Goal: Transaction & Acquisition: Book appointment/travel/reservation

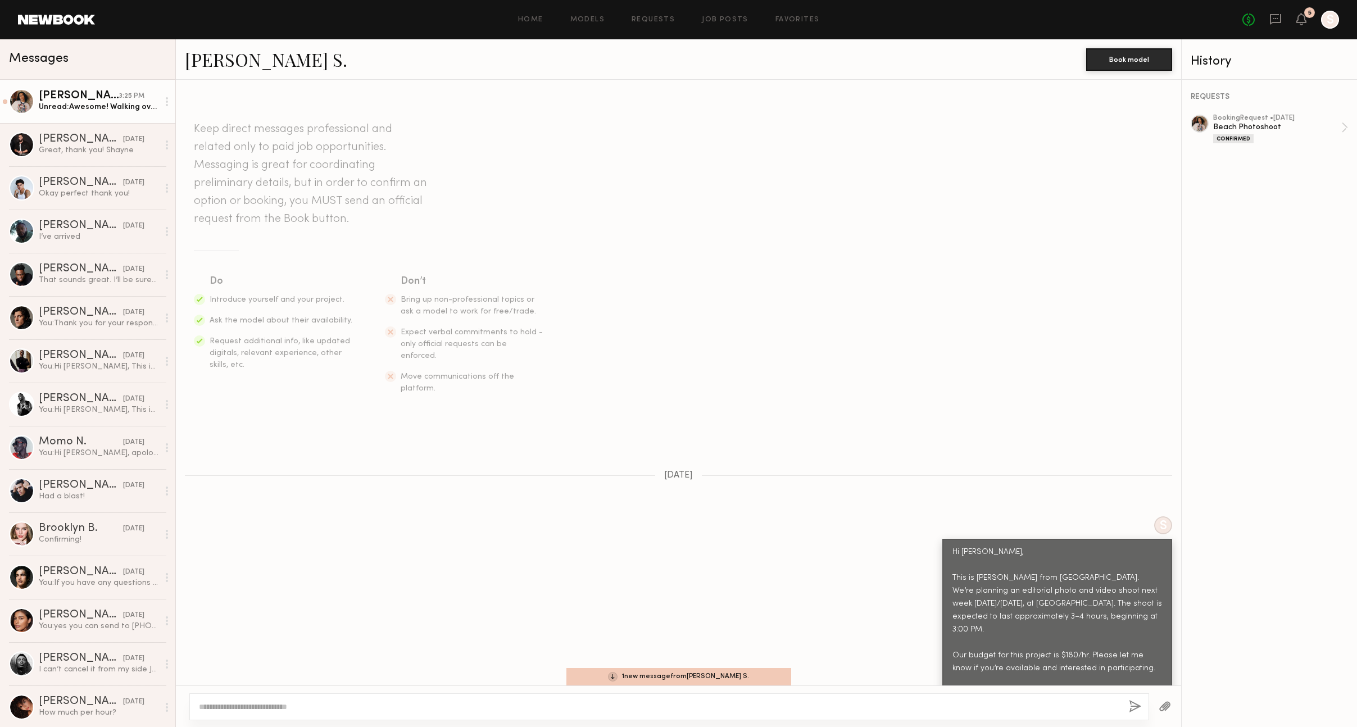
scroll to position [1182, 0]
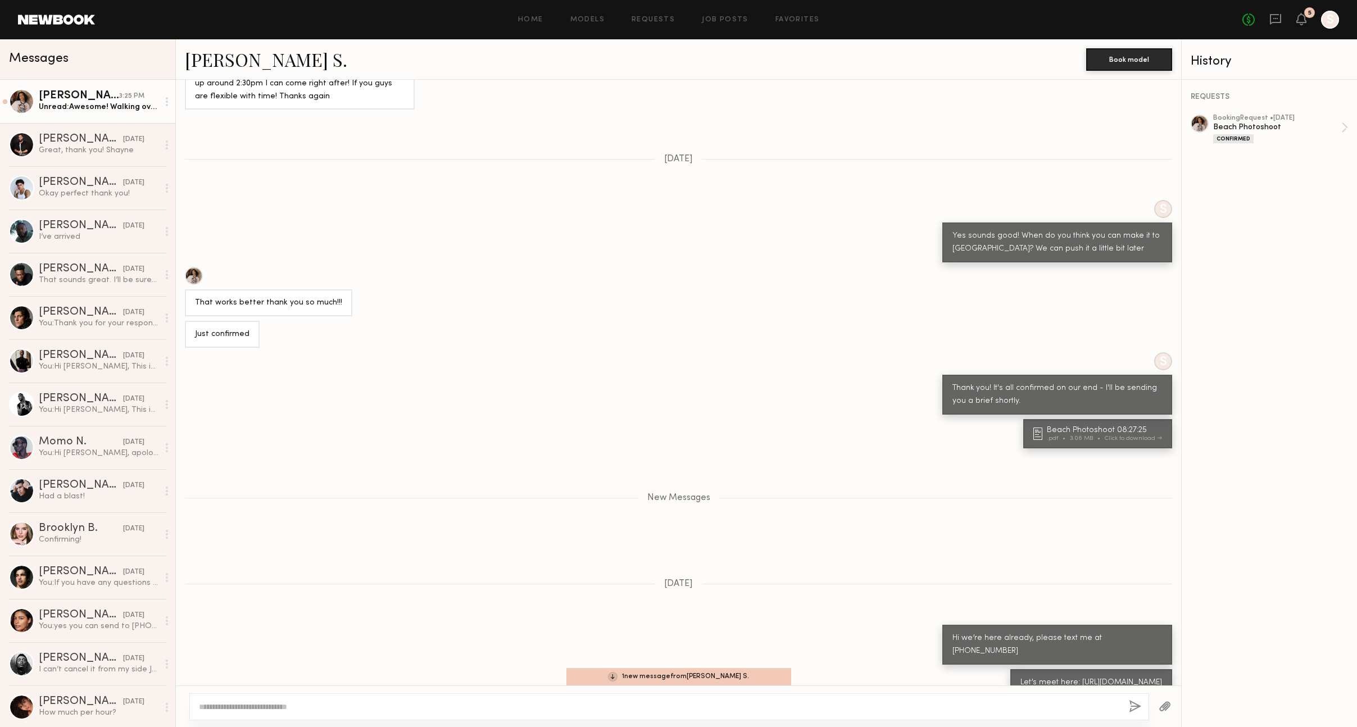
click at [142, 113] on link "Kenan-Eames S. 3:25 PM Unread: Awesome! Walking over" at bounding box center [87, 101] width 175 height 43
click at [123, 95] on div "[DATE]" at bounding box center [133, 96] width 21 height 11
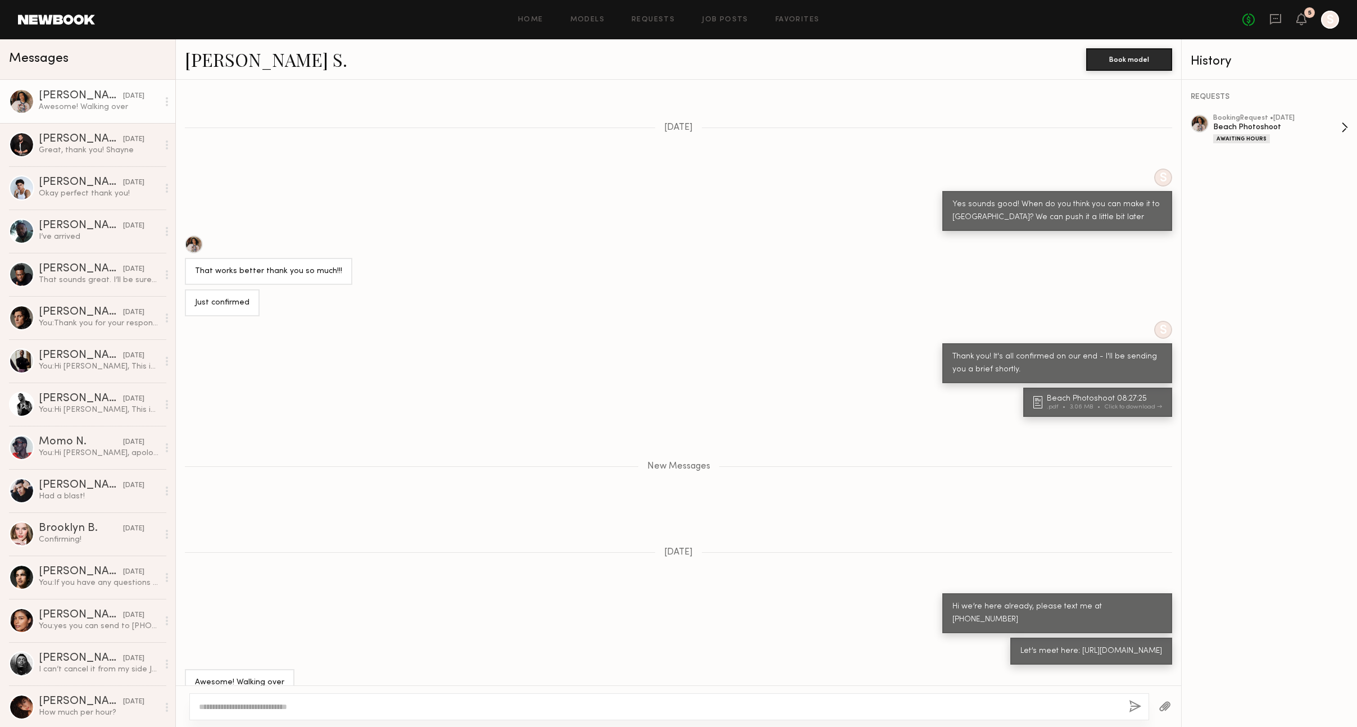
click at [1245, 135] on div "Awaiting Hours" at bounding box center [1241, 138] width 57 height 9
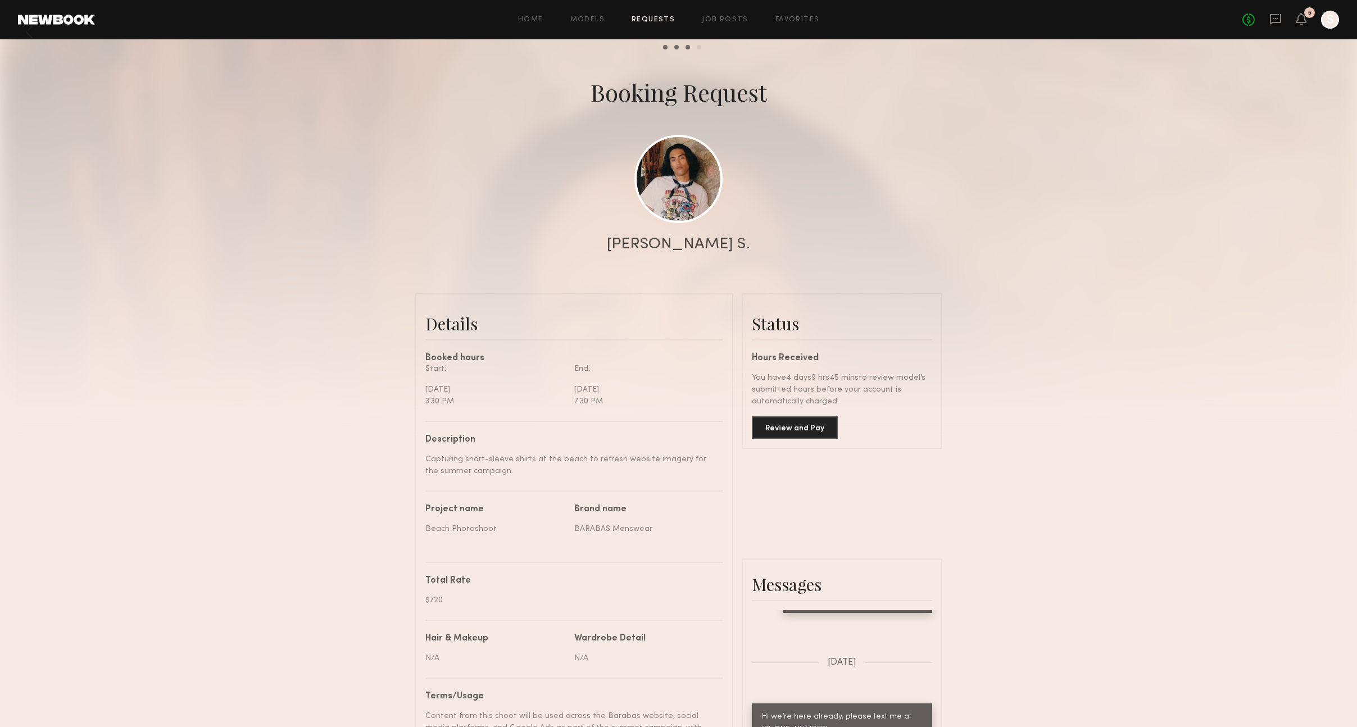
scroll to position [33, 0]
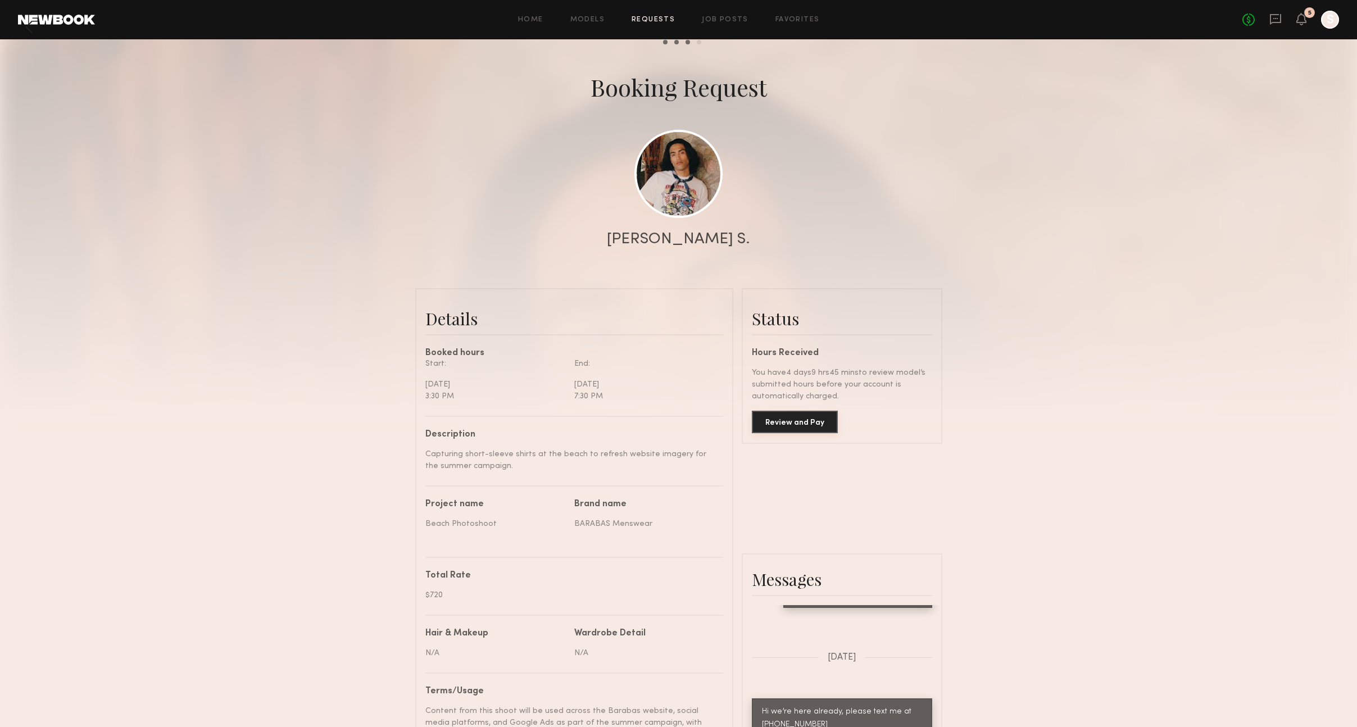
click at [798, 425] on button "Review and Pay" at bounding box center [795, 422] width 86 height 22
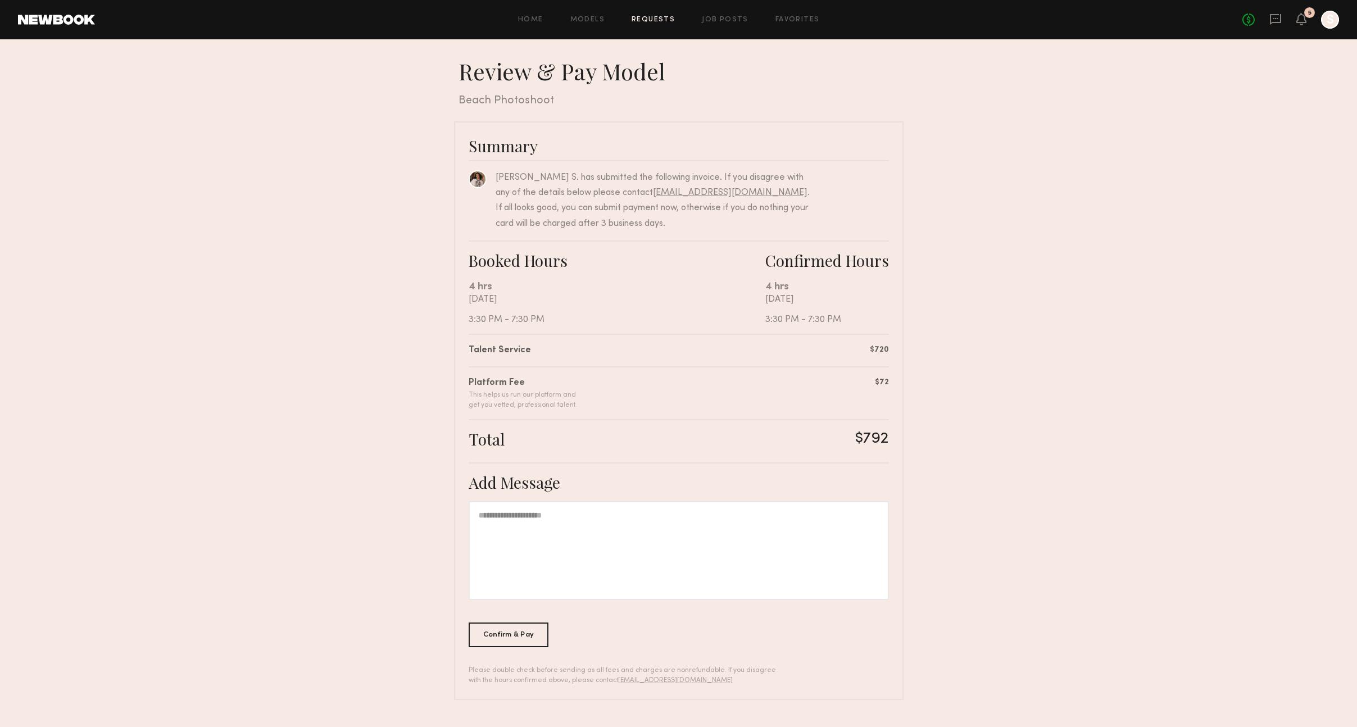
click at [523, 316] on div "[DATE] 3:30 PM - 7:30 PM" at bounding box center [617, 309] width 297 height 30
click at [829, 321] on div "[DATE] 3:30 PM - 7:30 PM" at bounding box center [827, 309] width 124 height 30
